Goal: Information Seeking & Learning: Learn about a topic

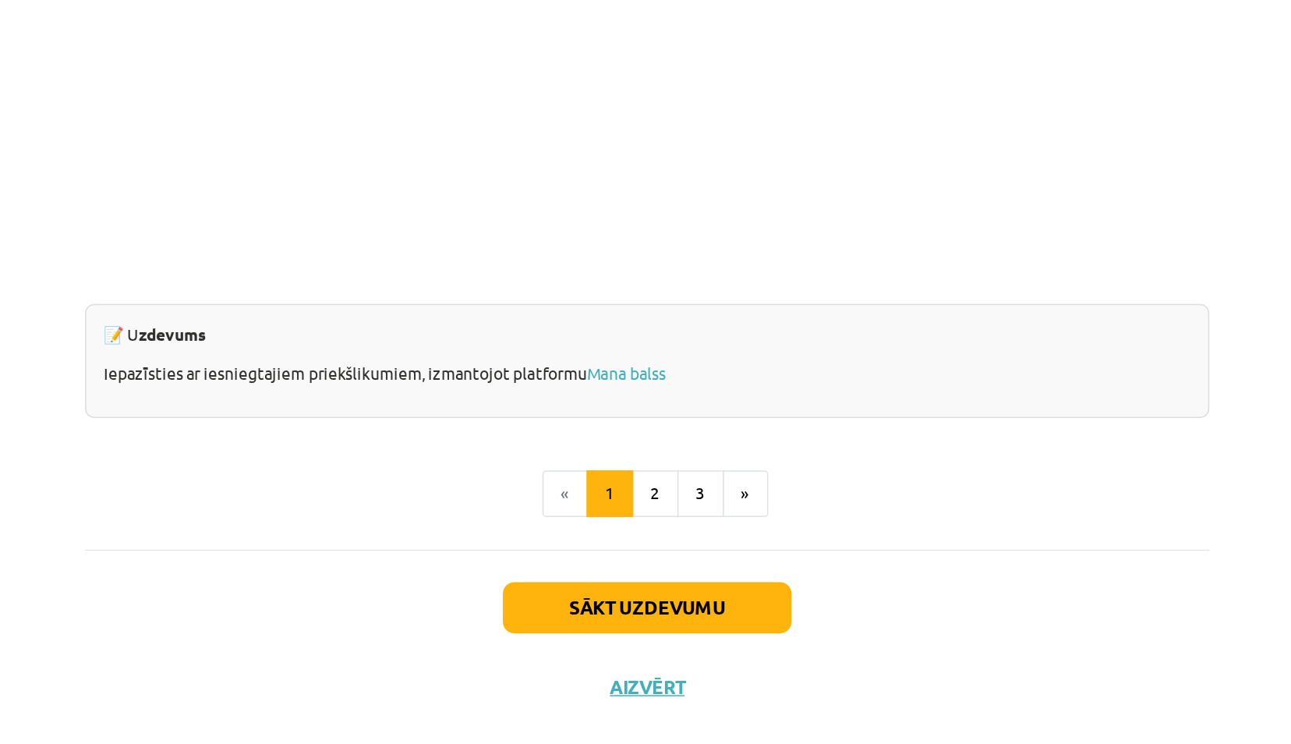
scroll to position [382, 0]
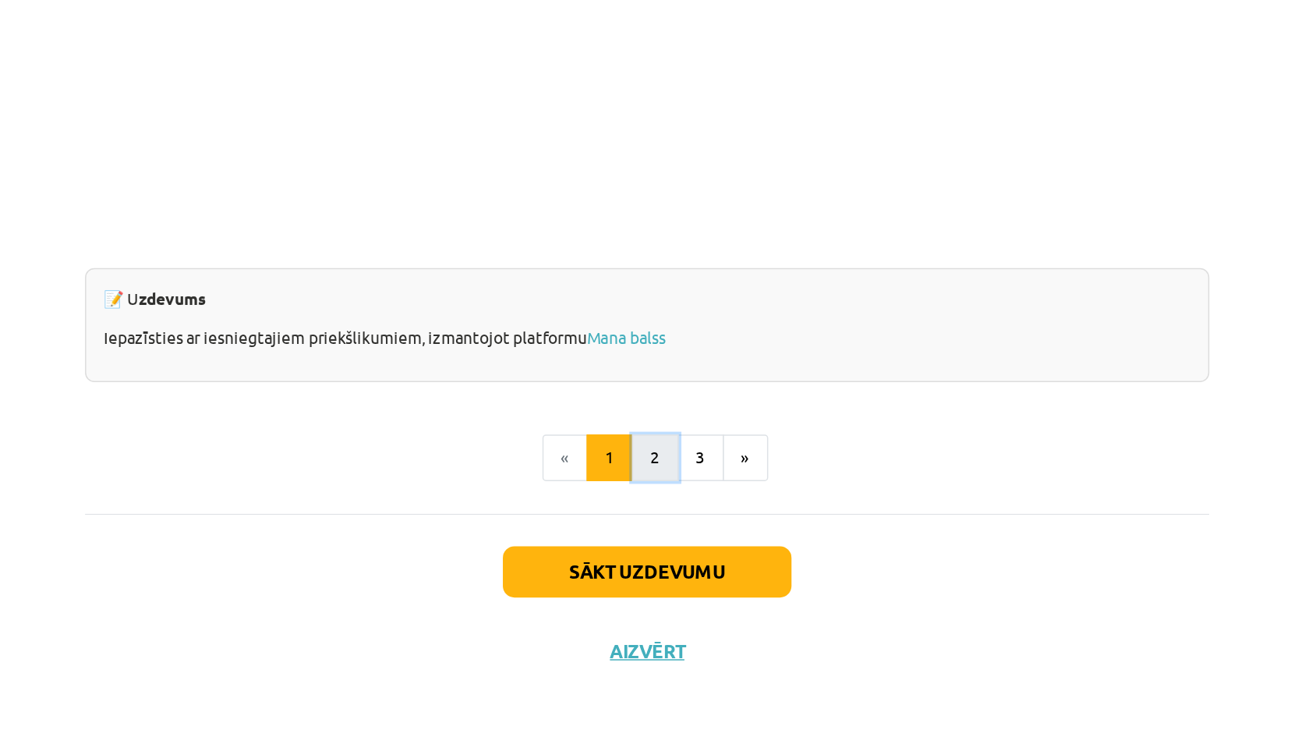
click at [642, 549] on button "2" at bounding box center [650, 551] width 31 height 31
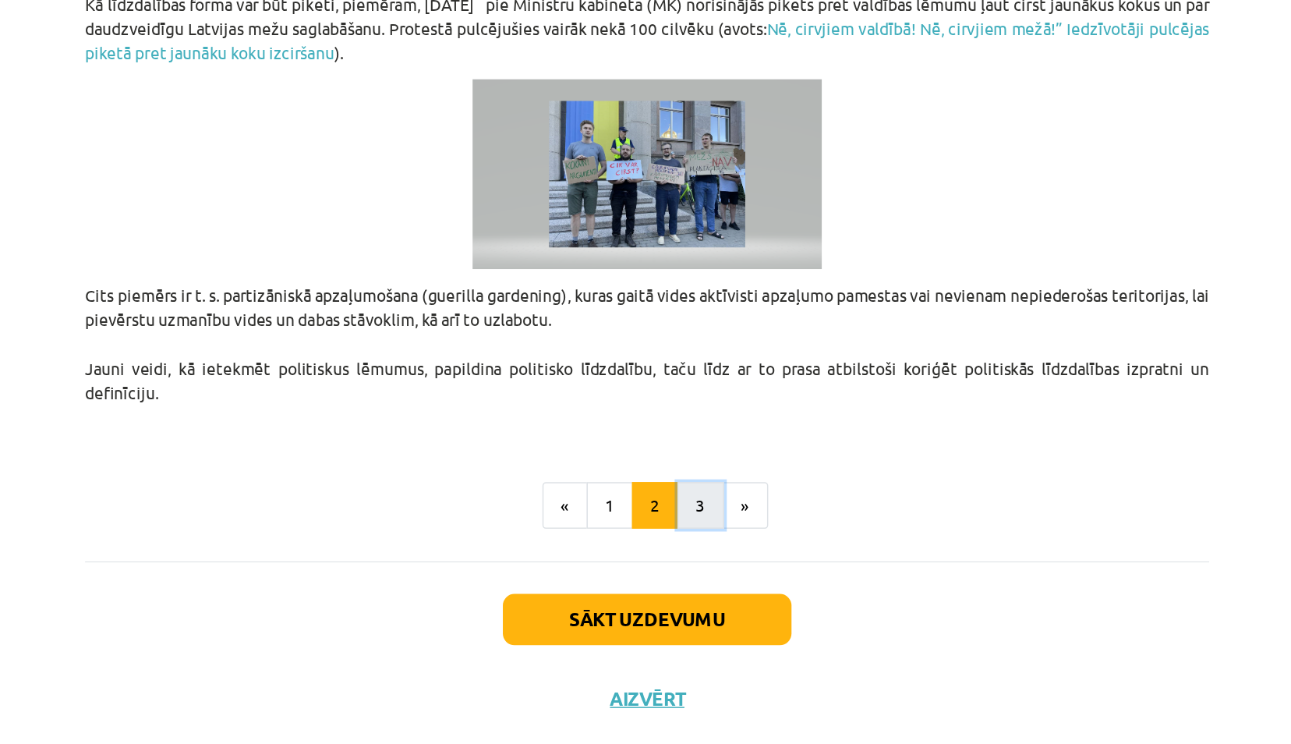
click at [666, 546] on button "3" at bounding box center [681, 550] width 31 height 31
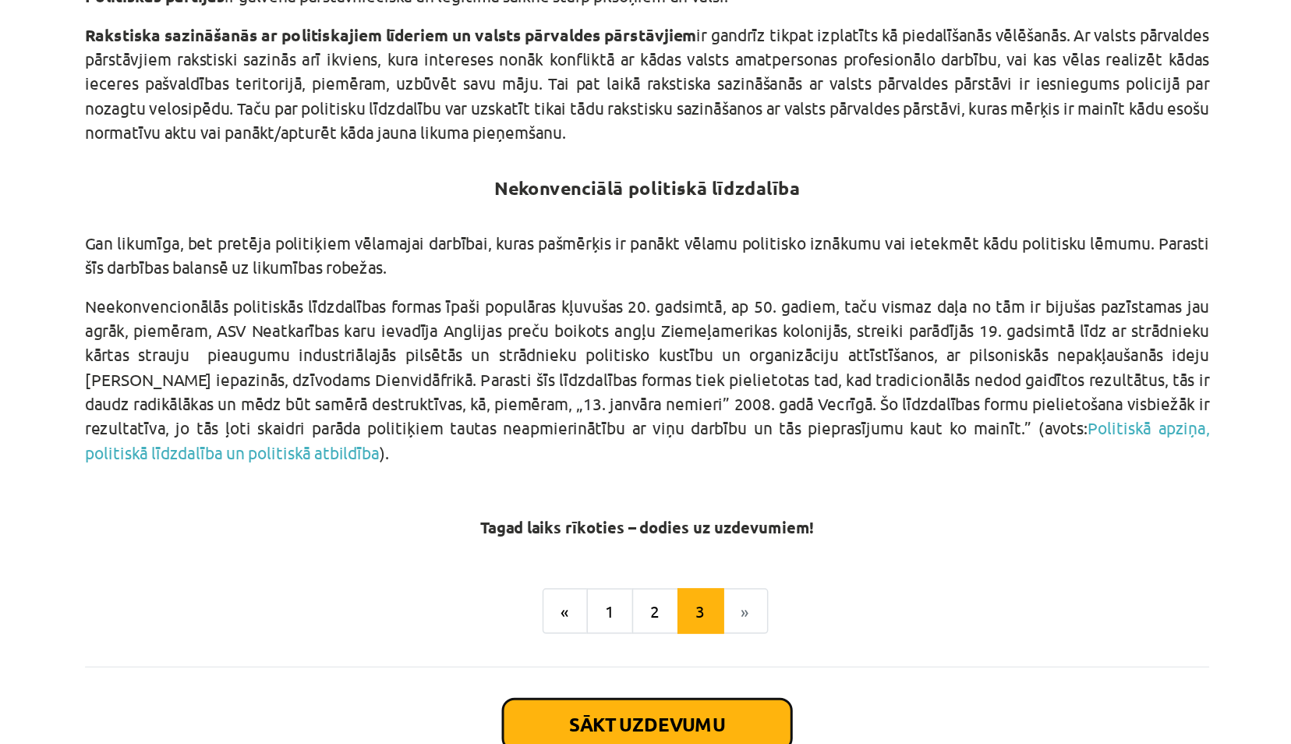
click at [659, 617] on button "Sākt uzdevumu" at bounding box center [645, 628] width 193 height 34
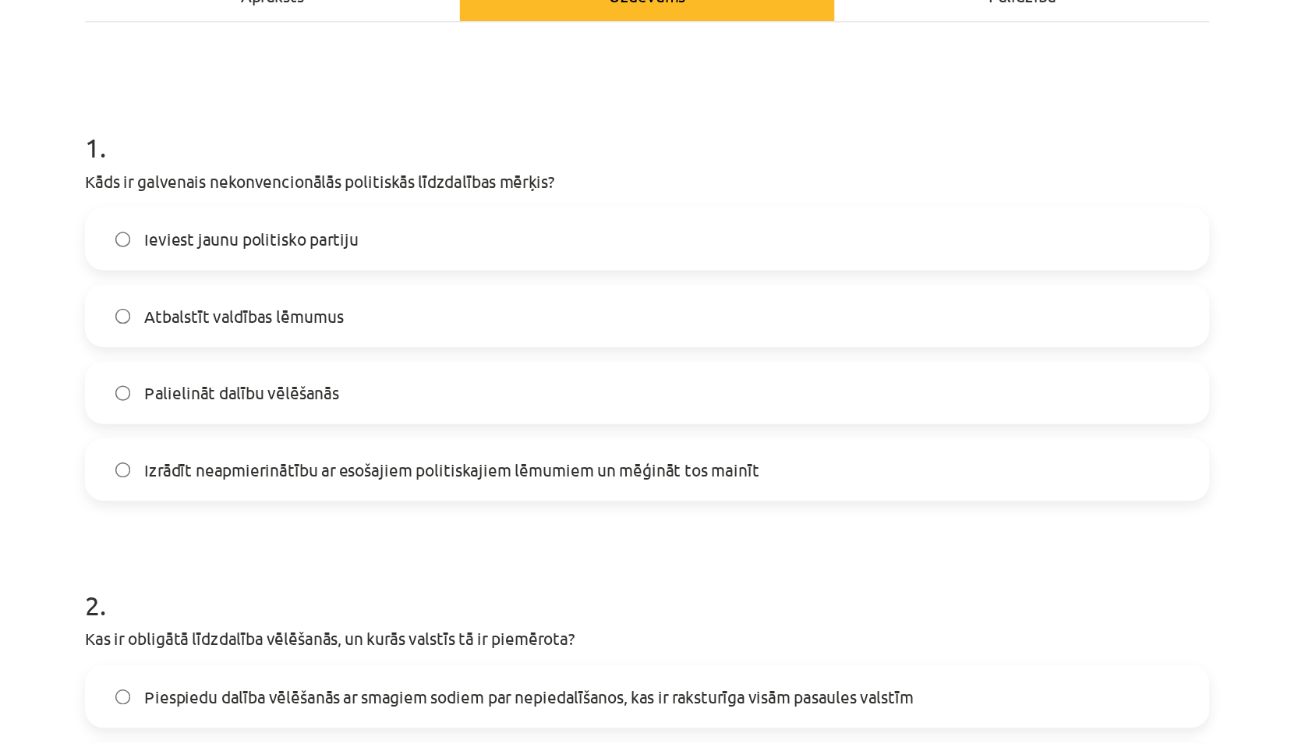
scroll to position [254, 0]
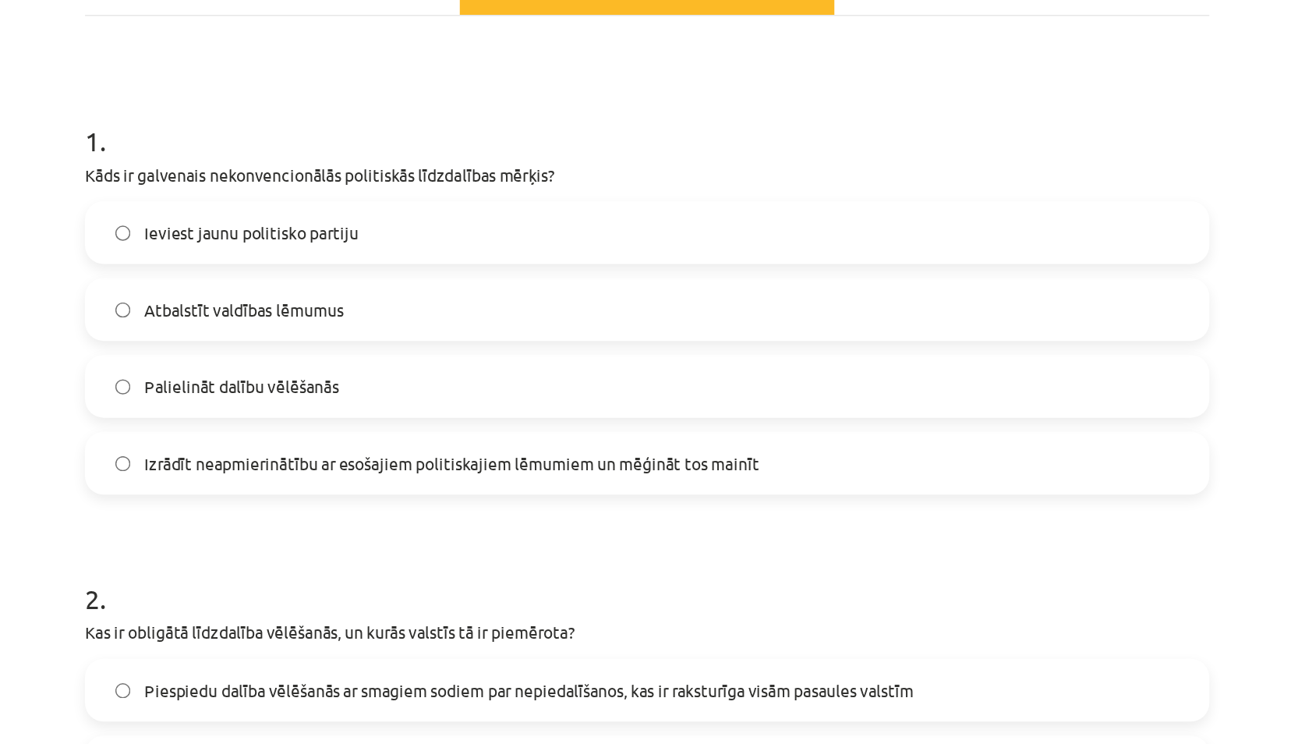
click at [358, 310] on span "Izrādīt neapmierinātību ar esošajiem politiskajiem lēmumiem un mēģināt tos main…" at bounding box center [515, 310] width 412 height 16
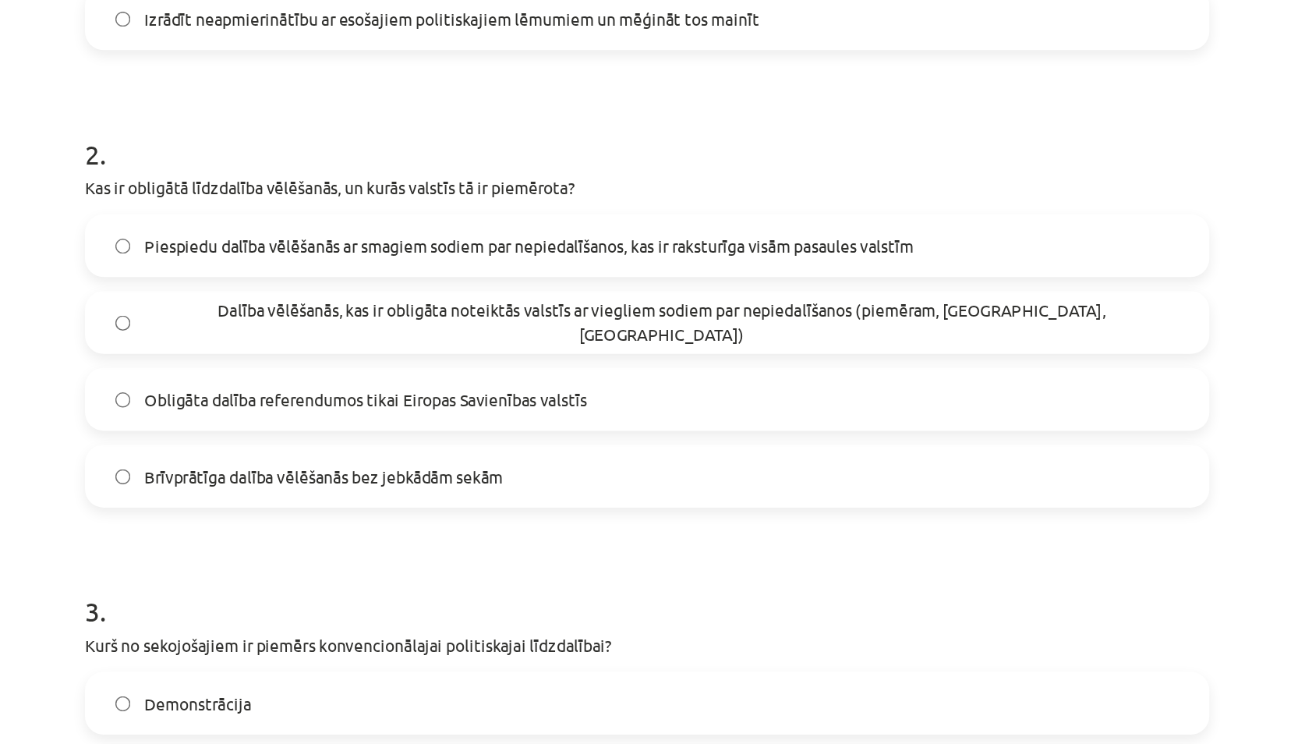
scroll to position [553, 0]
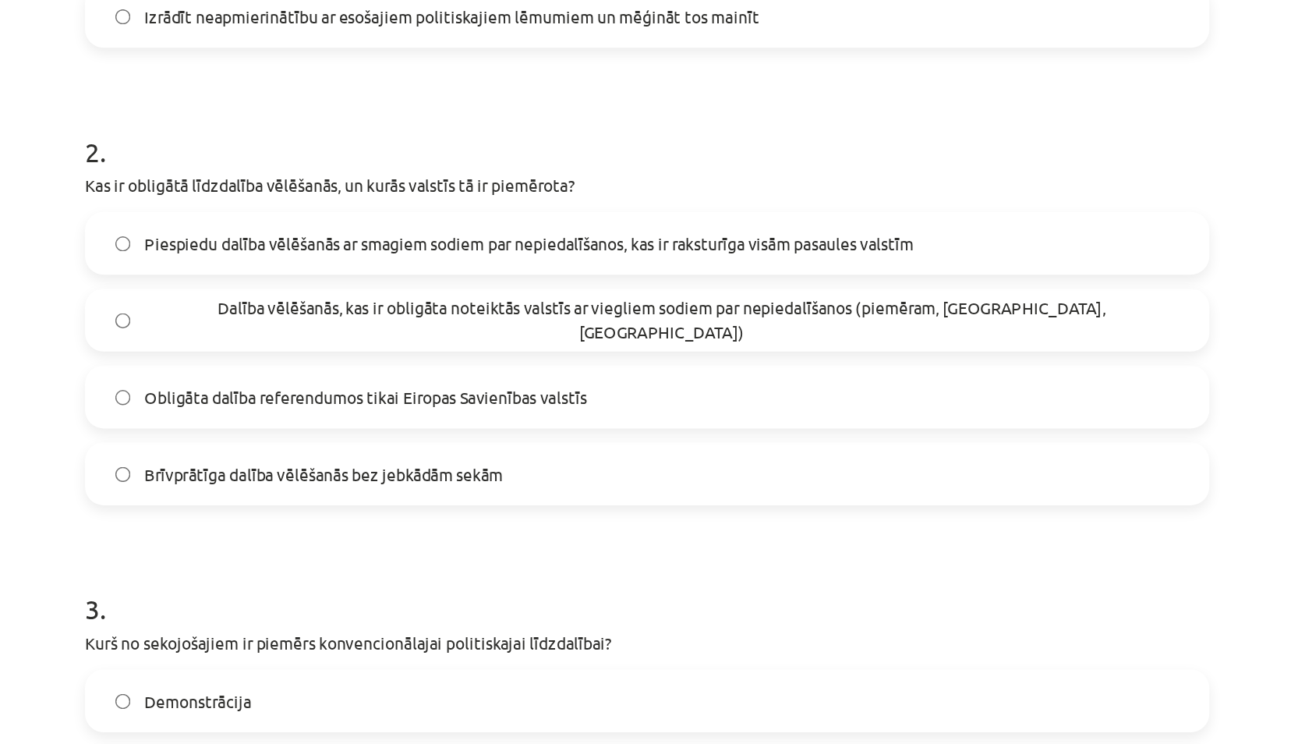
click at [329, 214] on span "Dalība vēlēšanās, kas ir obligāta noteiktās valstīs ar viegliem sodiem par nepi…" at bounding box center [655, 214] width 693 height 33
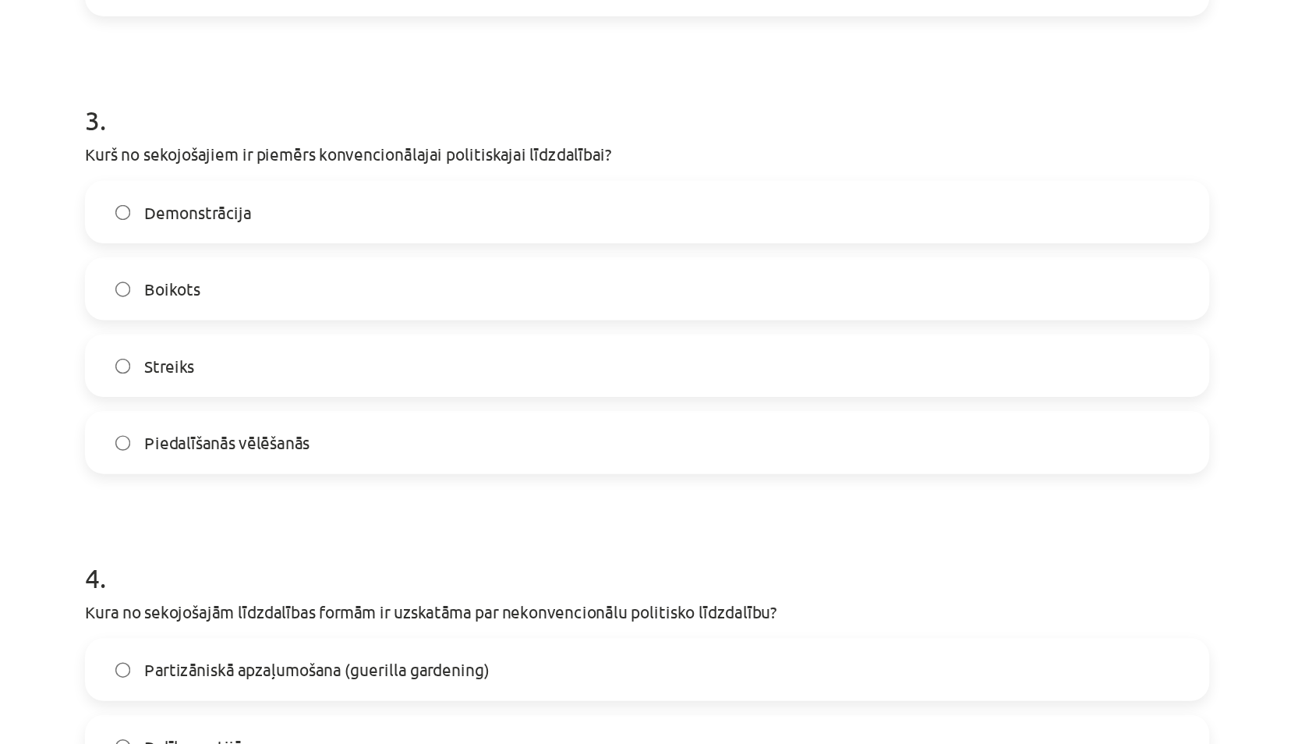
scroll to position [881, 0]
click at [322, 288] on span "Piedalīšanās vēlēšanās" at bounding box center [364, 296] width 111 height 16
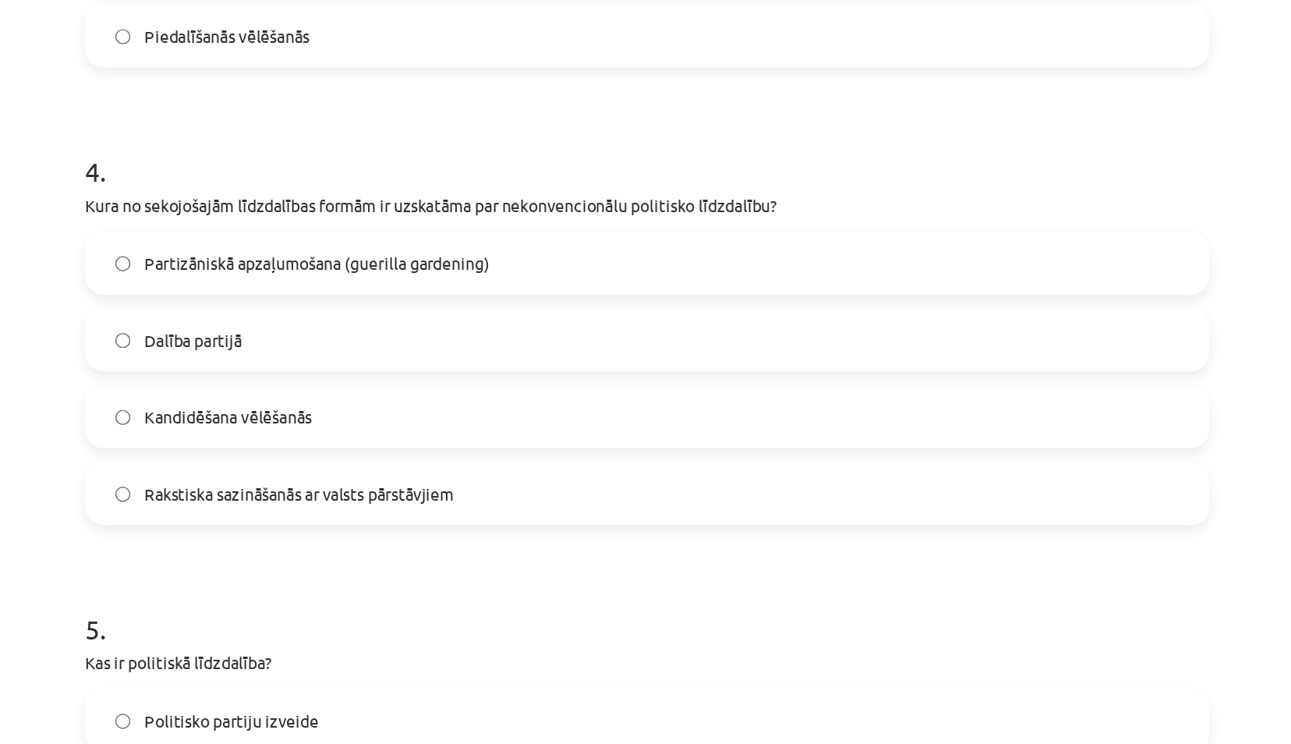
scroll to position [1154, 0]
click at [335, 175] on span "Partizāniskā apzaļumošana (guerilla gardening)" at bounding box center [424, 176] width 231 height 16
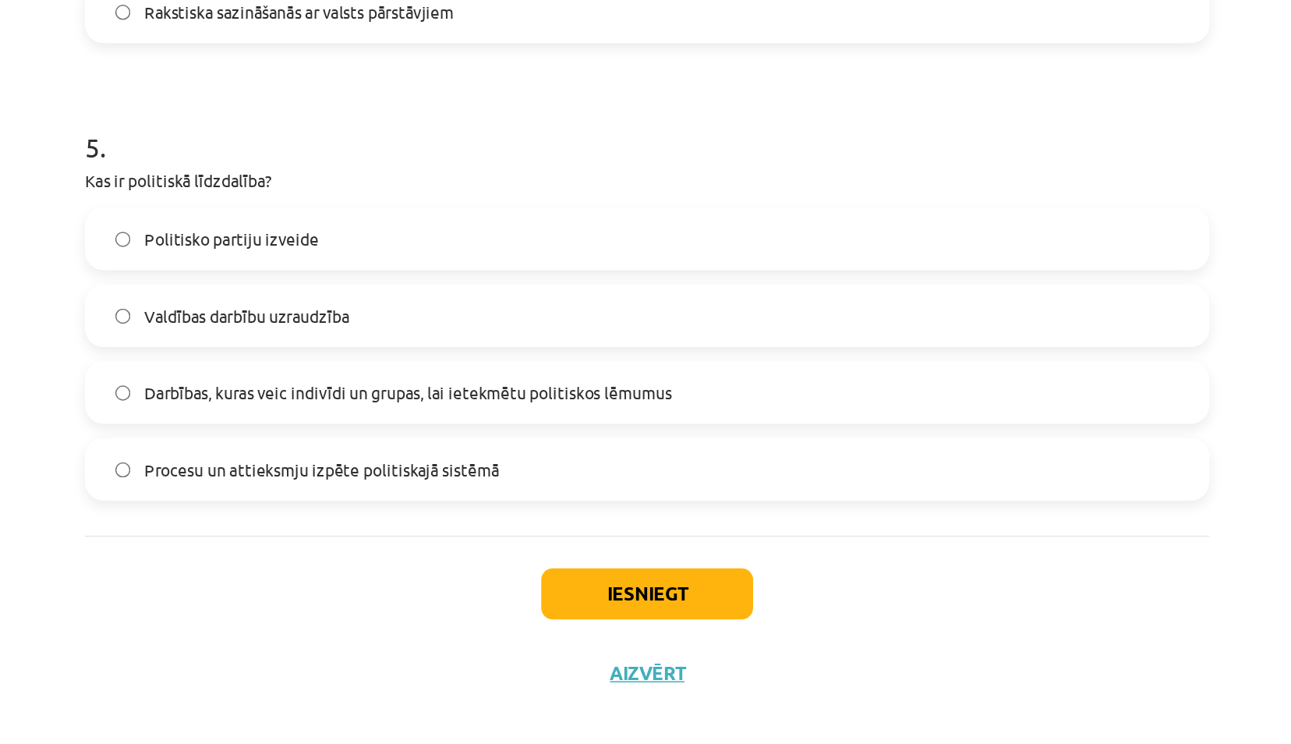
scroll to position [381, 0]
click at [371, 504] on label "Darbības, kuras veic indivīdi un grupas, lai ietekmētu politiskos lēmumus" at bounding box center [645, 491] width 750 height 39
click at [610, 630] on button "Iesniegt" at bounding box center [645, 626] width 142 height 34
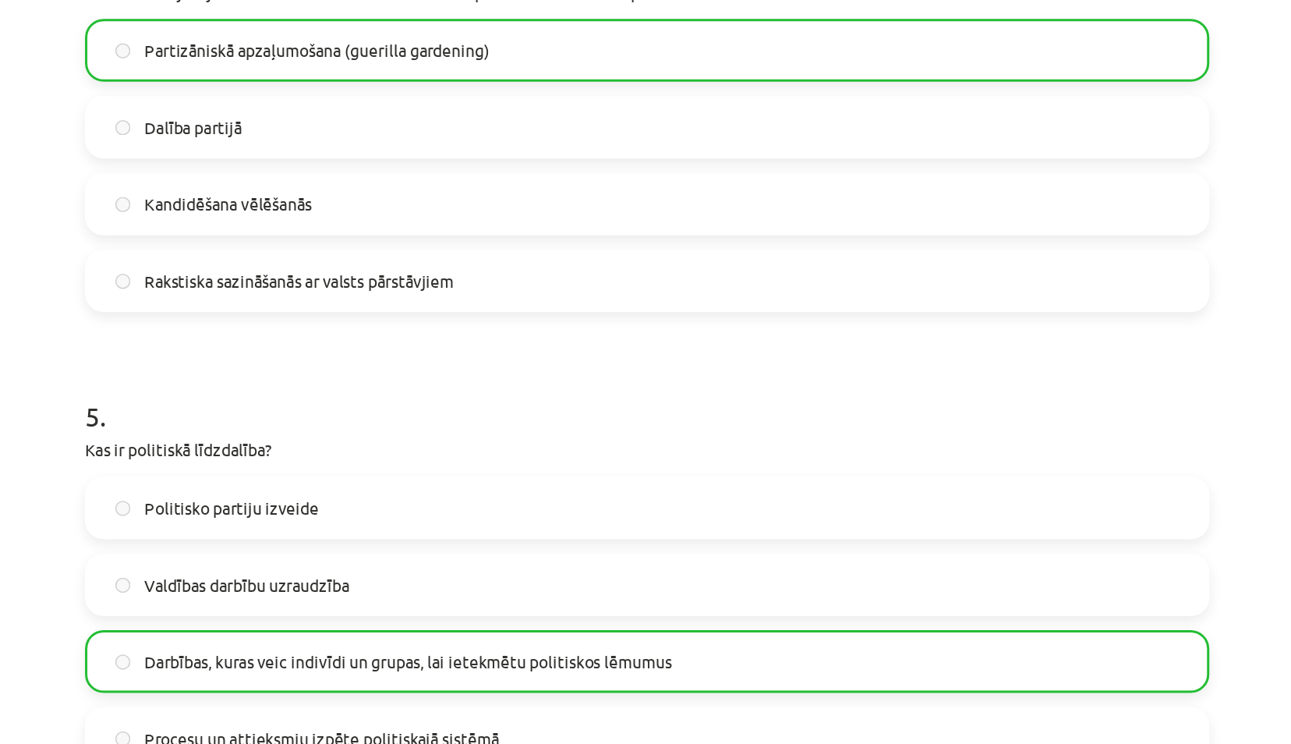
scroll to position [382, 0]
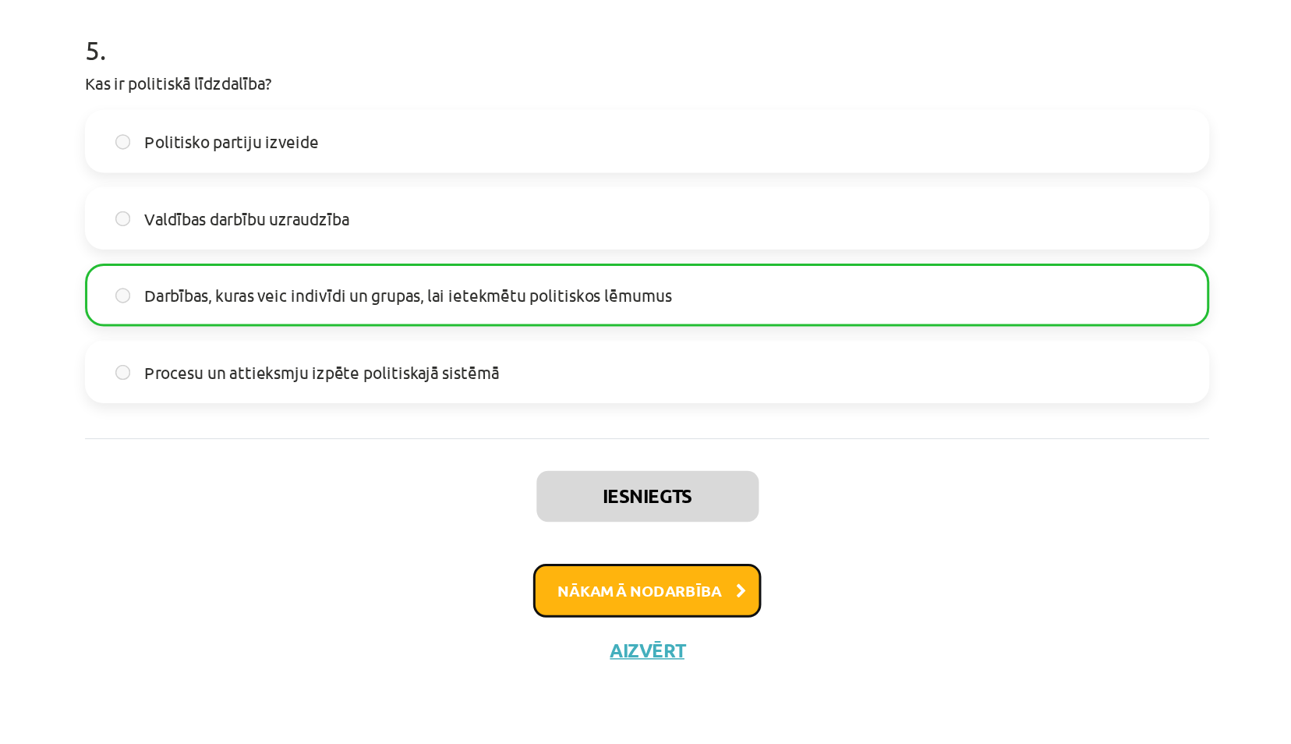
click at [632, 645] on button "Nākamā nodarbība" at bounding box center [645, 641] width 153 height 36
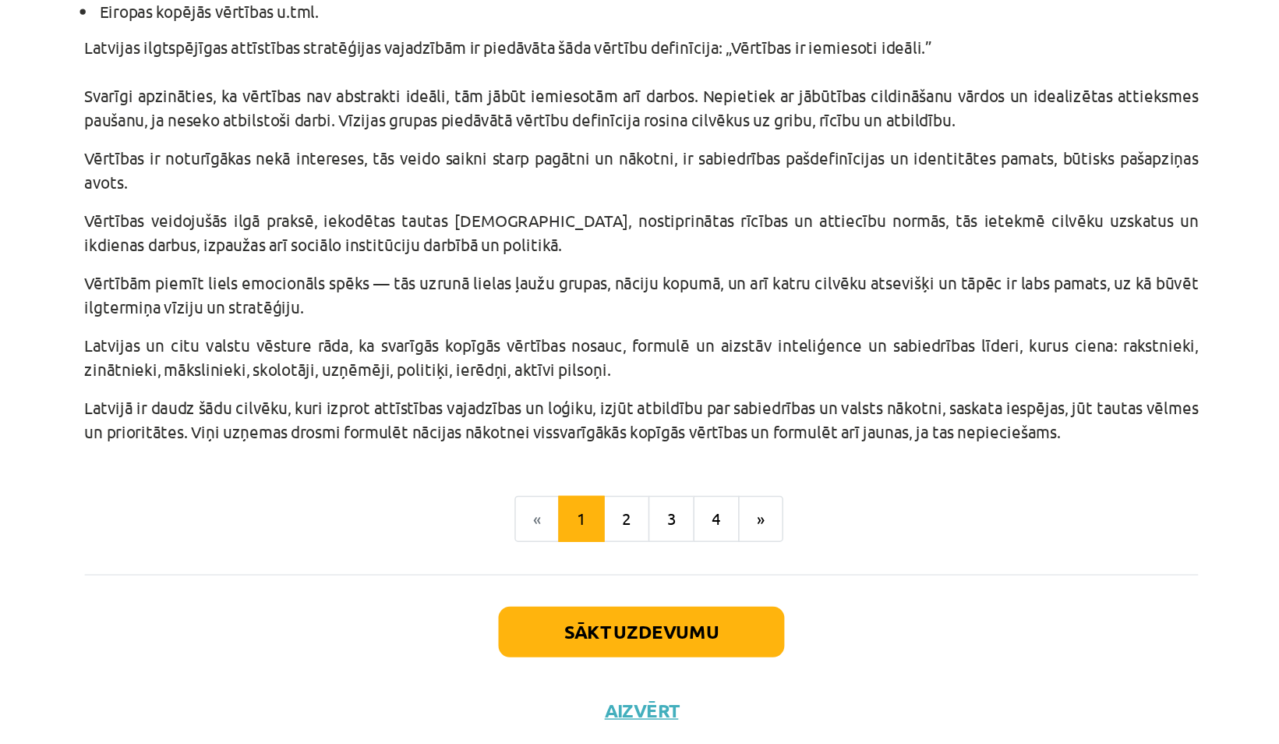
scroll to position [781, 0]
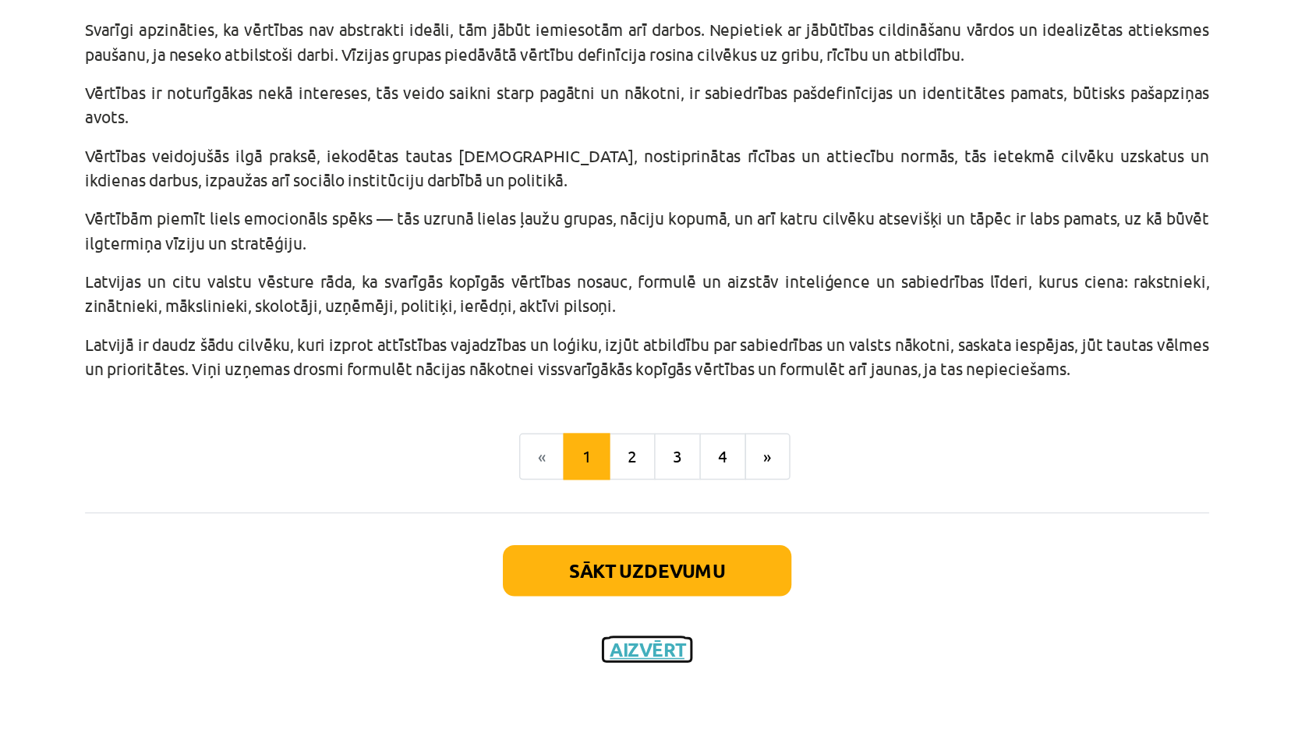
click at [629, 680] on button "Aizvērt" at bounding box center [645, 681] width 59 height 16
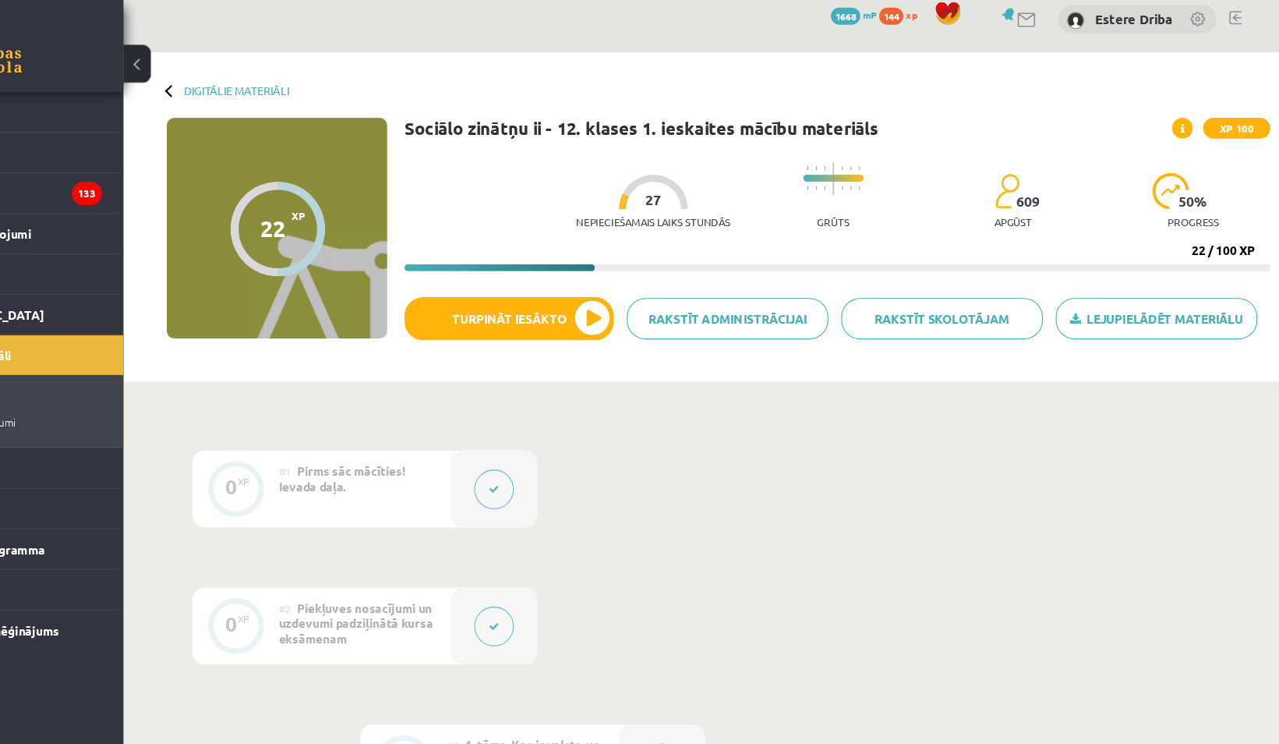
scroll to position [0, 0]
